Goal: Information Seeking & Learning: Find specific fact

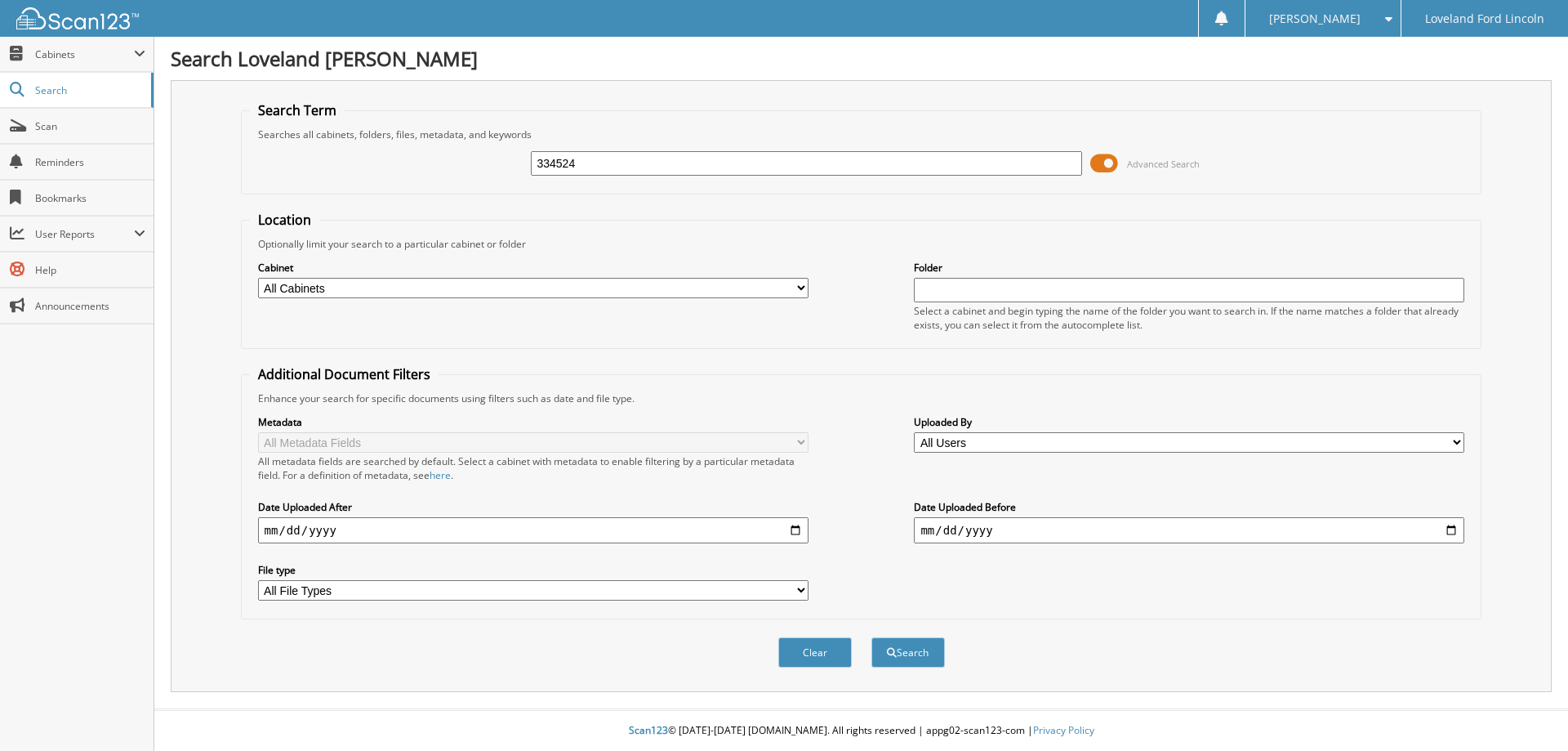
type input "334524"
click at [871, 637] on button "Search" at bounding box center [908, 652] width 74 height 30
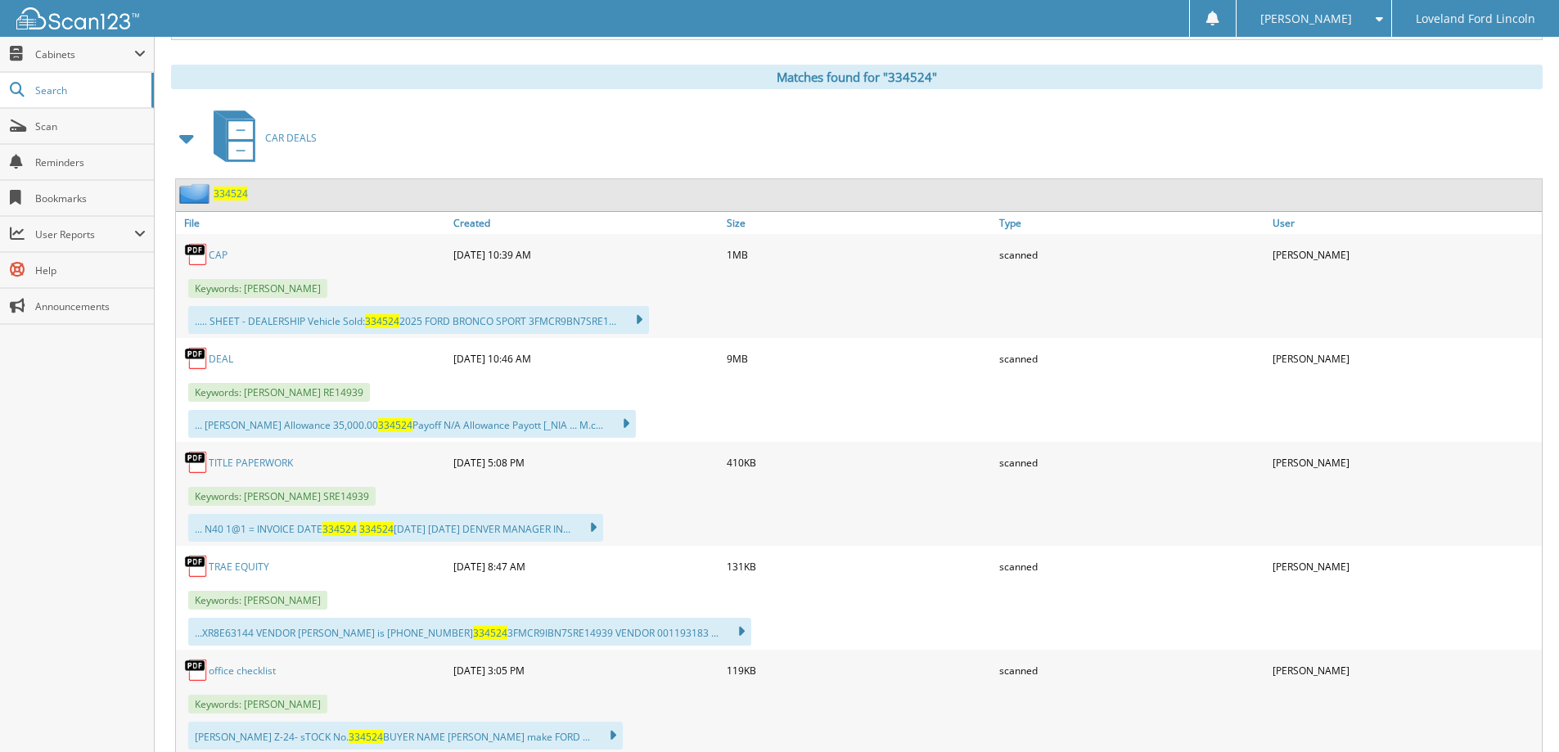
scroll to position [654, 0]
click at [228, 356] on link "DEAL" at bounding box center [221, 358] width 25 height 14
